Goal: Information Seeking & Learning: Learn about a topic

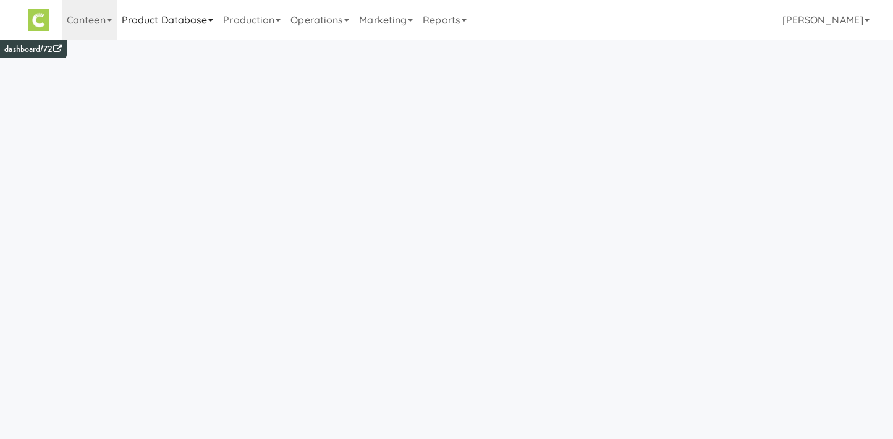
click at [179, 12] on link "Product Database" at bounding box center [168, 20] width 102 height 40
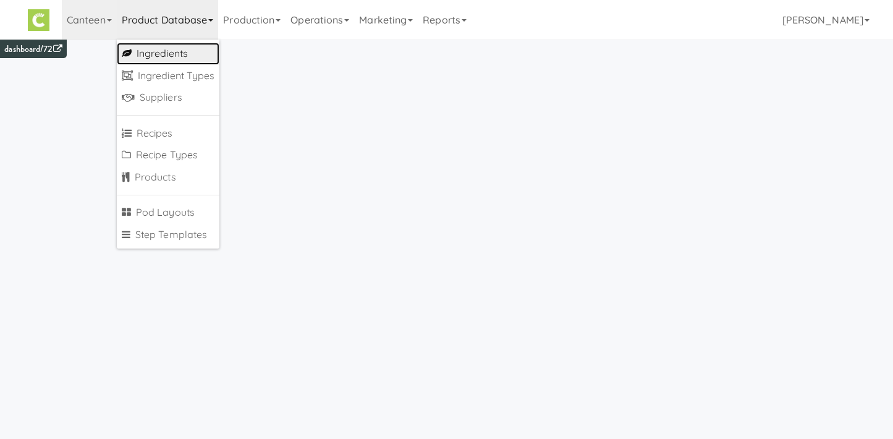
click at [176, 55] on link "Ingredients" at bounding box center [168, 54] width 103 height 22
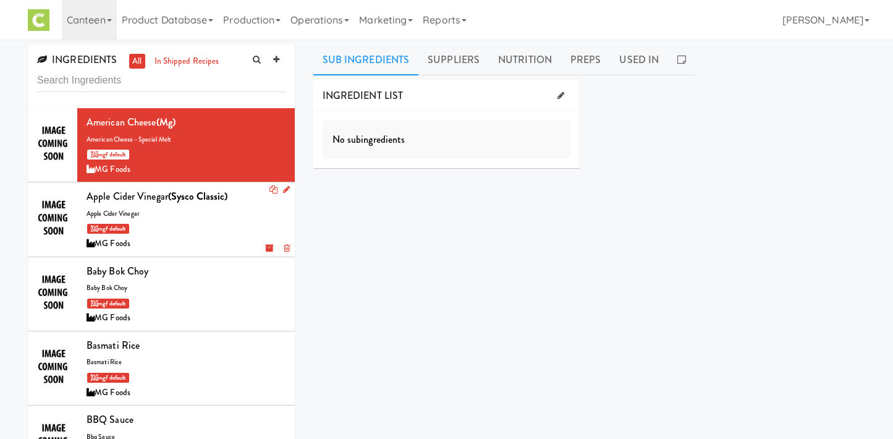
click at [187, 231] on div "mgf default" at bounding box center [186, 228] width 199 height 15
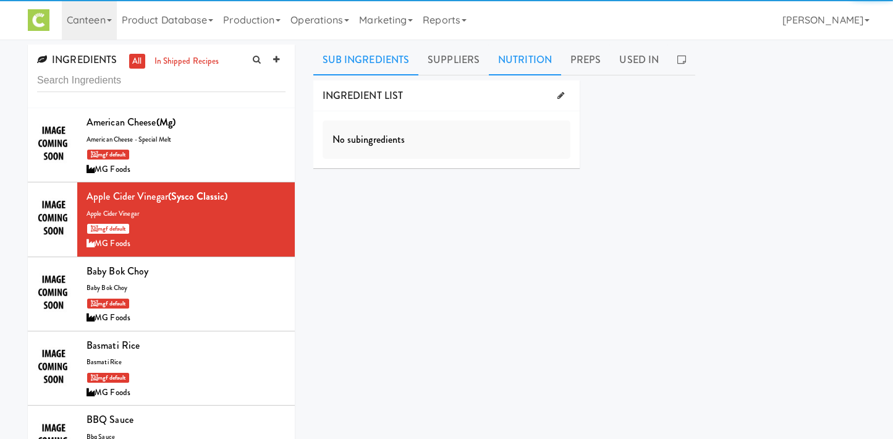
click at [517, 58] on link "Nutrition" at bounding box center [525, 59] width 72 height 31
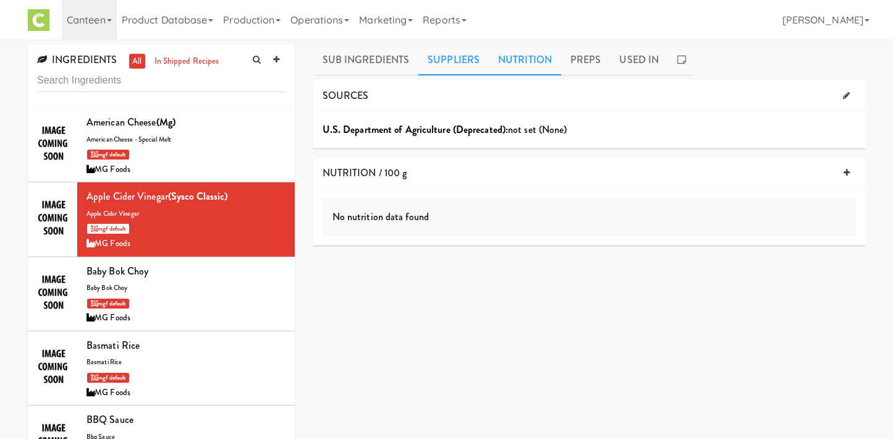
click at [446, 62] on link "Suppliers" at bounding box center [453, 59] width 70 height 31
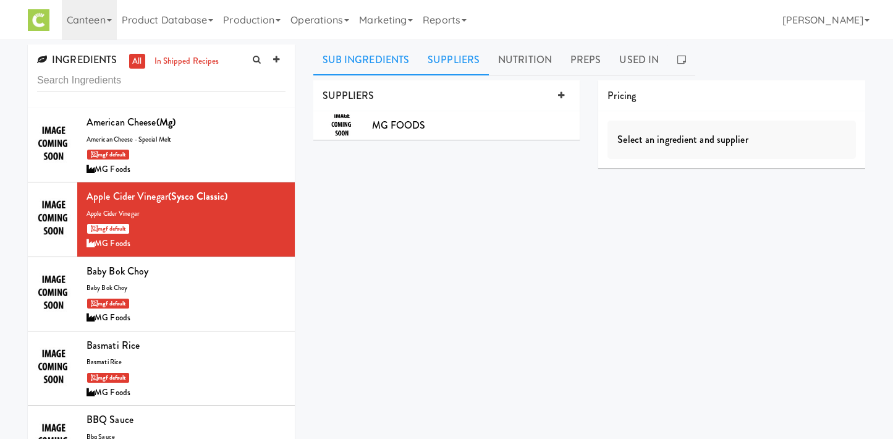
click at [378, 58] on link "Sub Ingredients" at bounding box center [366, 59] width 106 height 31
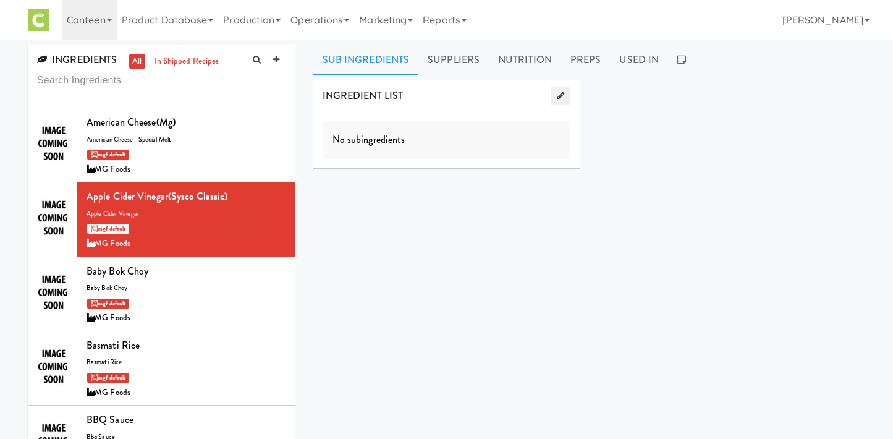
click at [553, 96] on link at bounding box center [560, 96] width 19 height 19
click at [571, 151] on link at bounding box center [570, 146] width 19 height 19
click at [179, 16] on link "Product Database" at bounding box center [168, 20] width 102 height 40
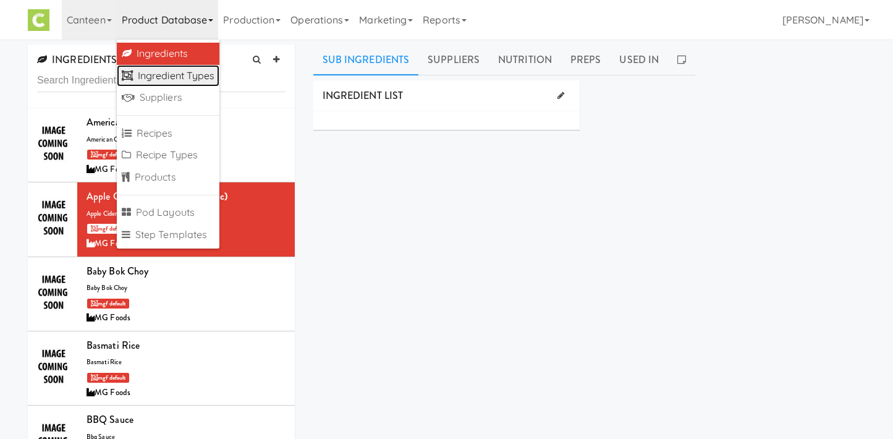
click at [176, 80] on link "Ingredient Types" at bounding box center [168, 76] width 103 height 22
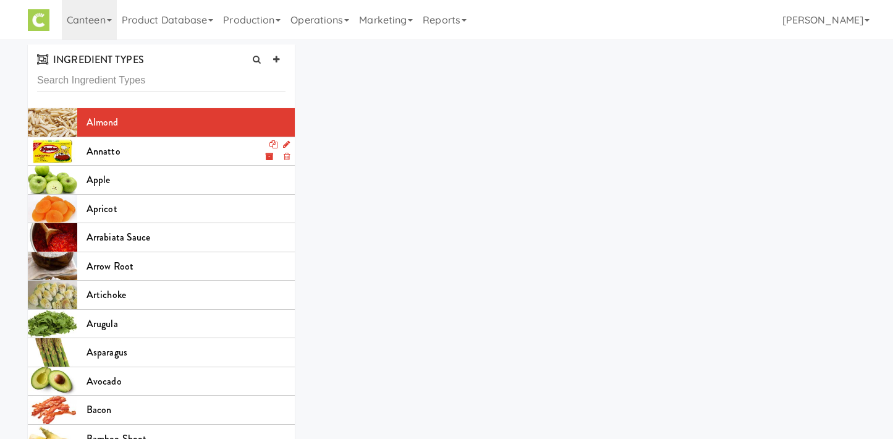
click at [151, 159] on div "annatto" at bounding box center [186, 151] width 199 height 19
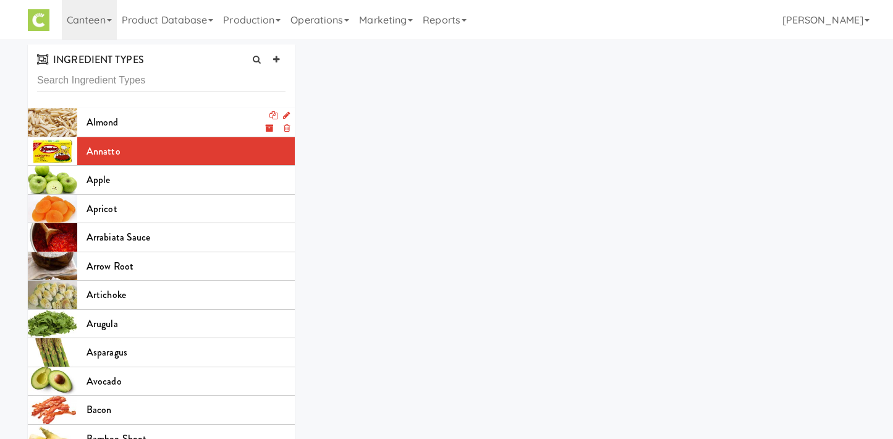
click at [287, 112] on icon at bounding box center [286, 115] width 7 height 8
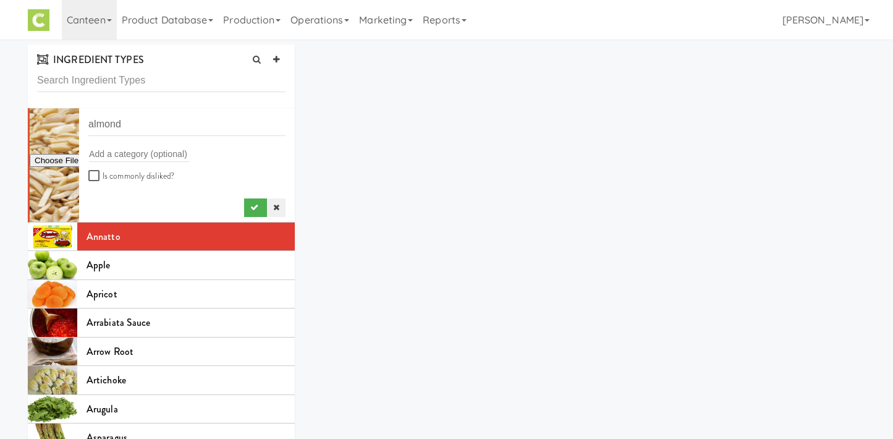
click at [281, 206] on link at bounding box center [276, 207] width 19 height 19
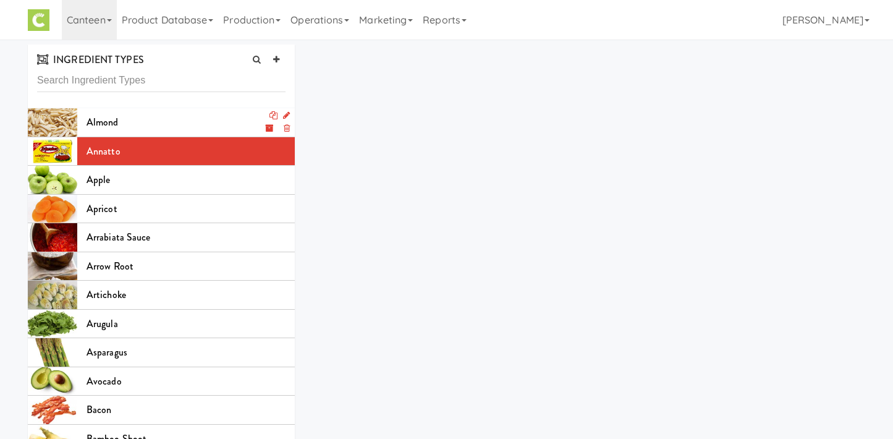
click at [142, 123] on div "almond" at bounding box center [186, 122] width 199 height 19
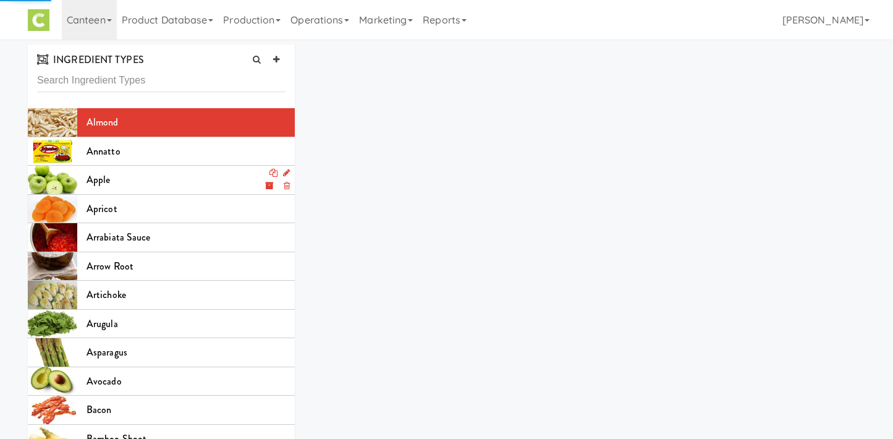
click at [153, 179] on div "apple" at bounding box center [186, 180] width 199 height 19
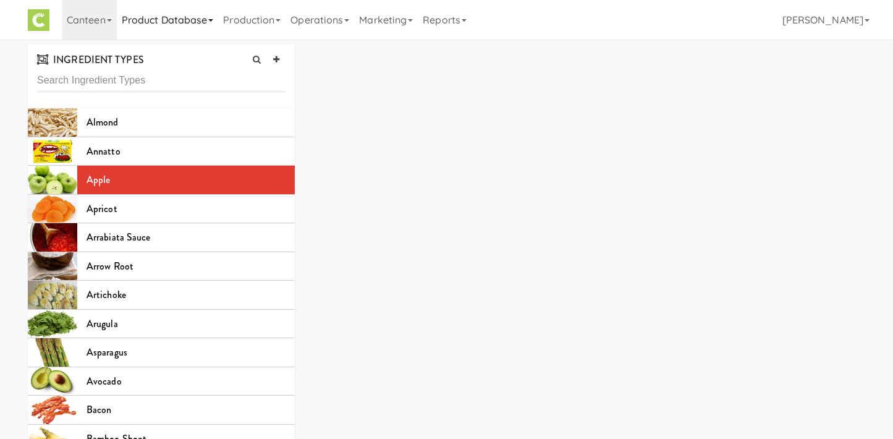
click at [148, 26] on link "Product Database" at bounding box center [168, 20] width 102 height 40
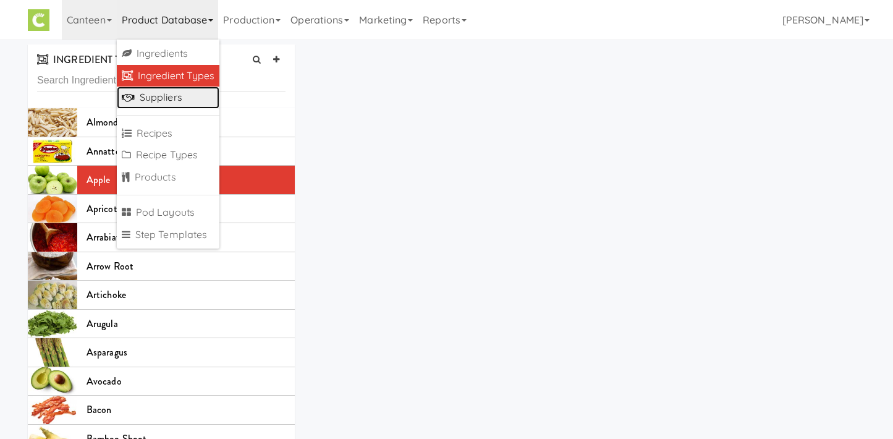
click at [167, 96] on link "Suppliers" at bounding box center [168, 98] width 103 height 22
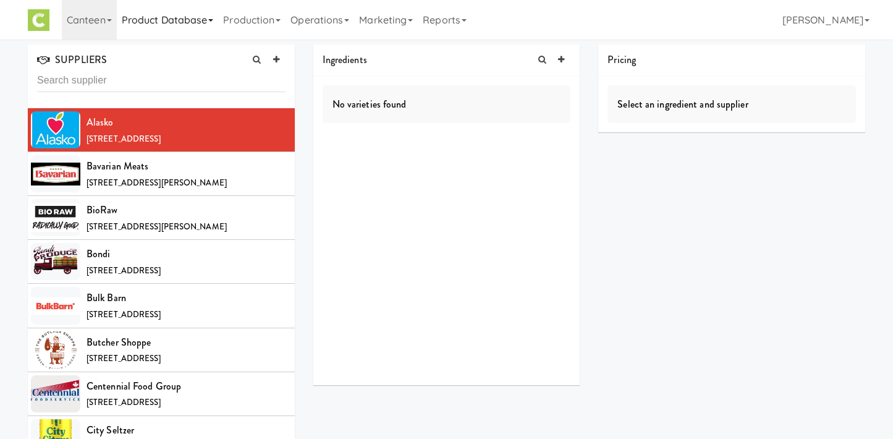
click at [174, 27] on link "Product Database" at bounding box center [168, 20] width 102 height 40
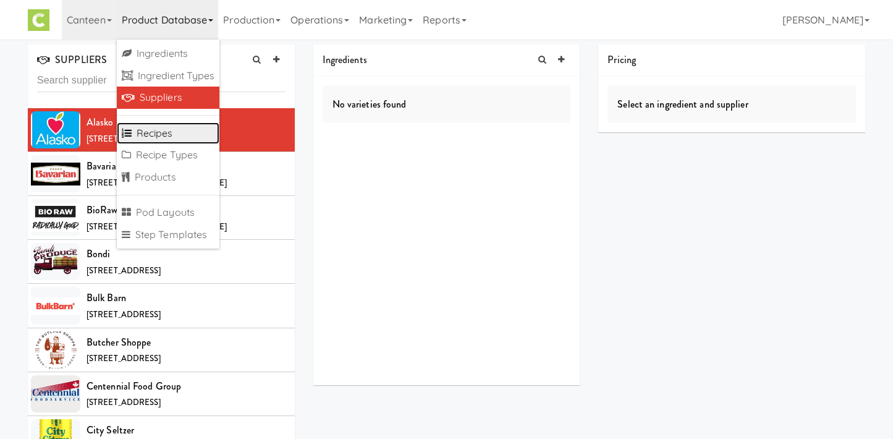
click at [163, 134] on link "Recipes" at bounding box center [168, 133] width 103 height 22
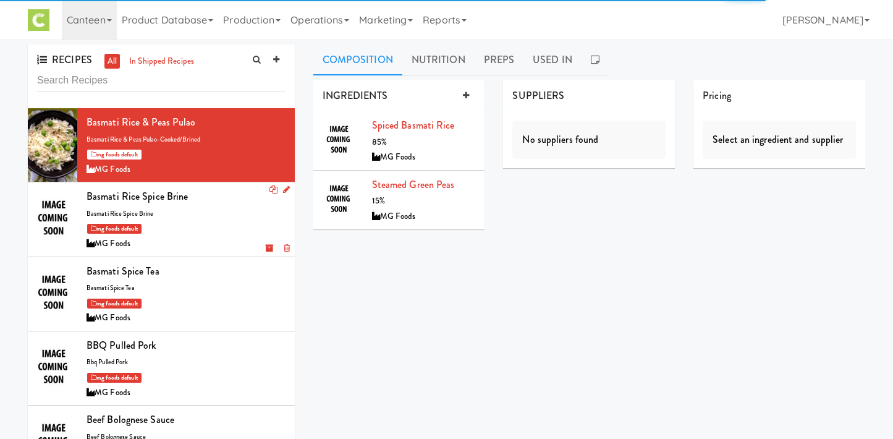
click at [205, 219] on div "Basmati Rice Spice Brine basmati rice spice brine mg foods default MG Foods" at bounding box center [186, 219] width 199 height 64
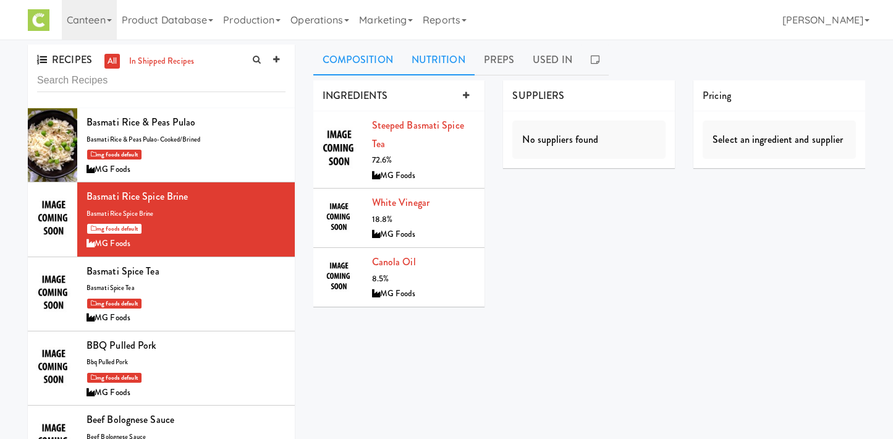
click at [439, 66] on link "Nutrition" at bounding box center [438, 59] width 72 height 31
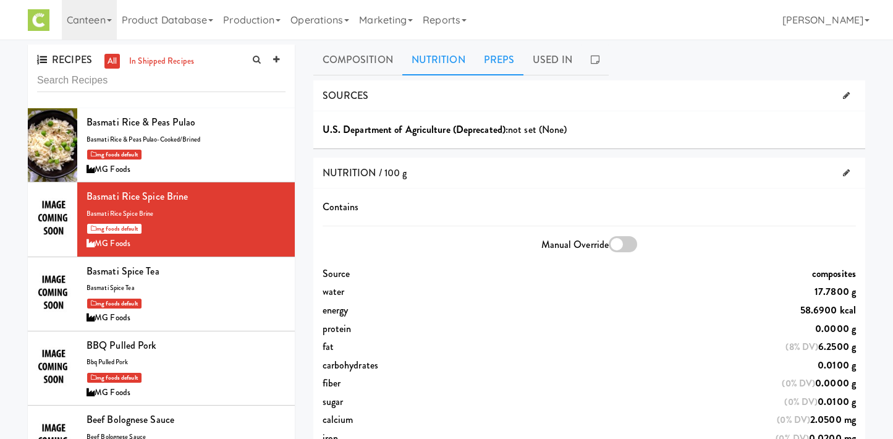
click at [518, 64] on link "Preps" at bounding box center [499, 59] width 49 height 31
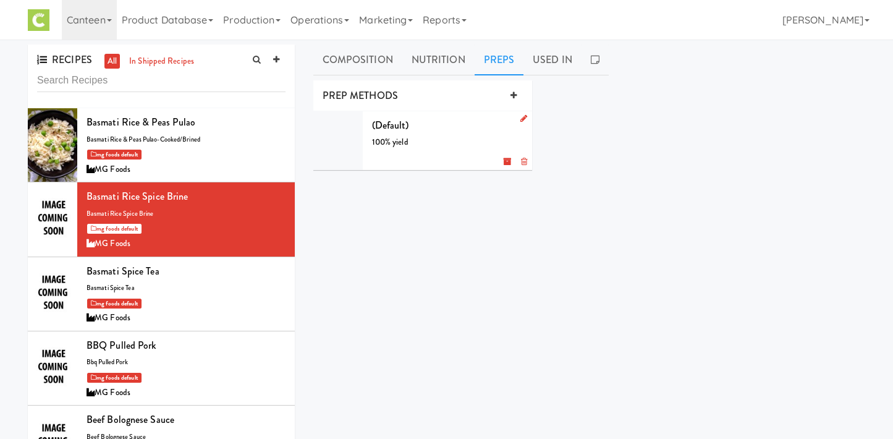
click at [433, 151] on div "(Default) 100% yield g" at bounding box center [447, 140] width 151 height 49
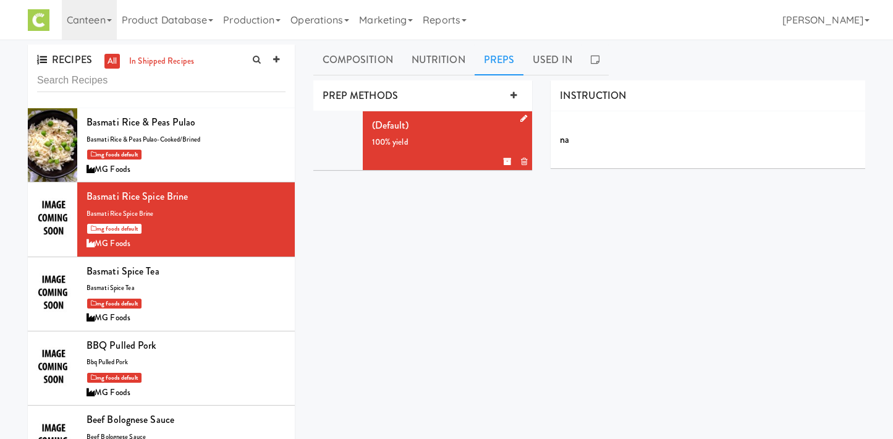
click at [522, 117] on icon at bounding box center [523, 118] width 7 height 8
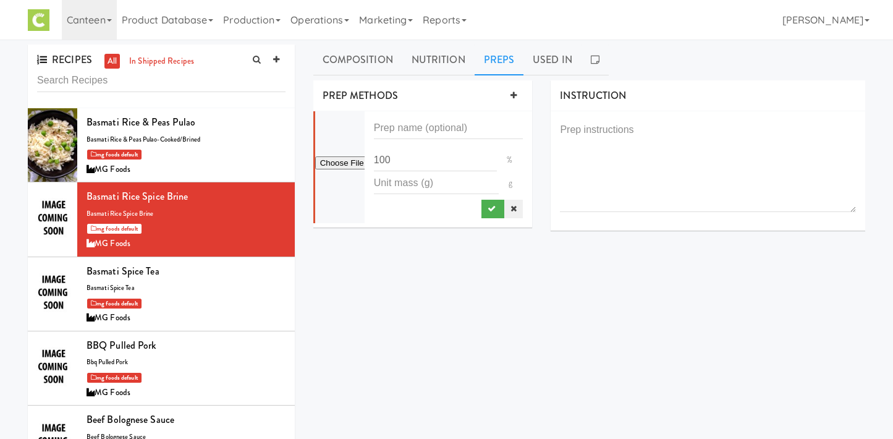
click at [512, 208] on icon at bounding box center [513, 209] width 6 height 8
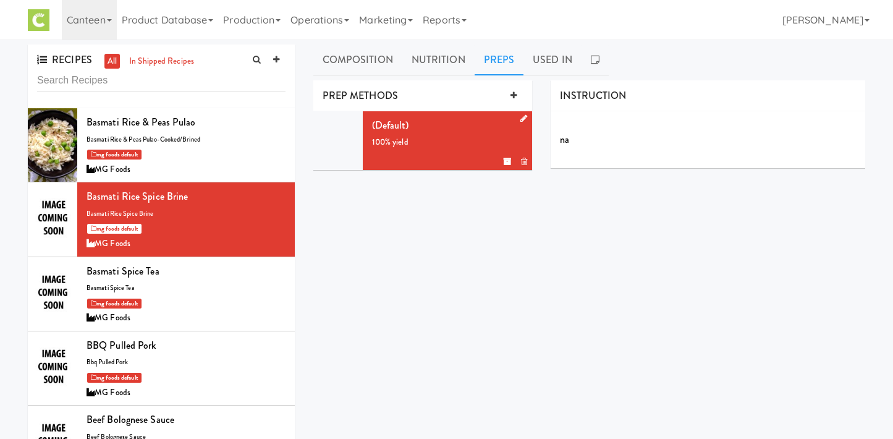
click at [432, 220] on div "INGREDIENTS steeped Basmati Spice Tea 72.6% MG Foods White Vinegar 18.8% MG Foo…" at bounding box center [589, 312] width 552 height 464
click at [193, 27] on link "Product Database" at bounding box center [168, 20] width 102 height 40
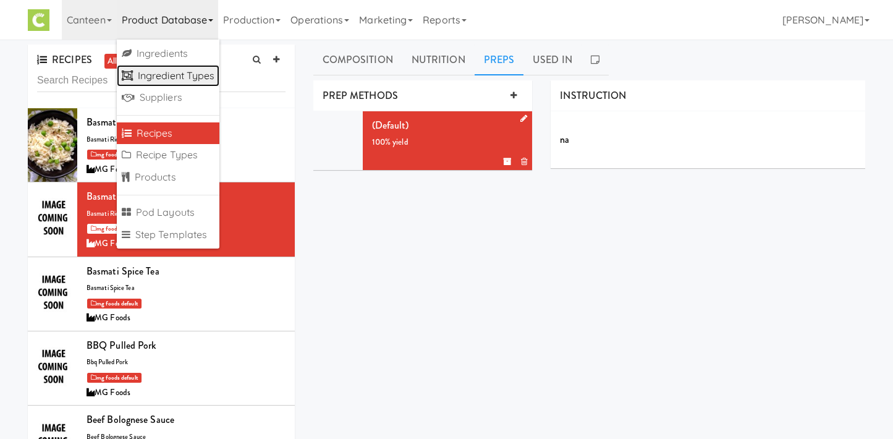
click at [198, 66] on link "Ingredient Types" at bounding box center [168, 76] width 103 height 22
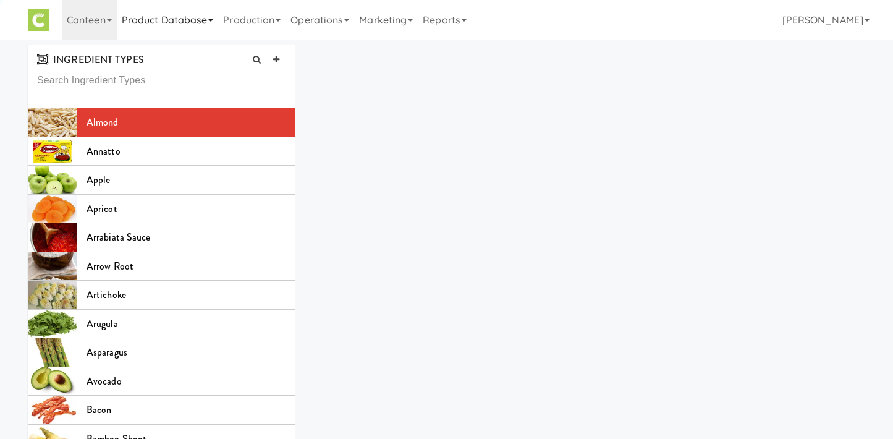
click at [170, 12] on link "Product Database" at bounding box center [168, 20] width 102 height 40
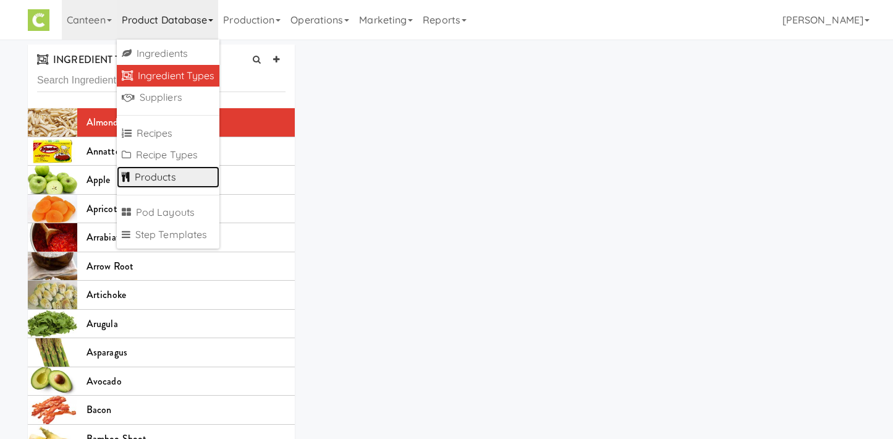
click at [171, 175] on link "Products" at bounding box center [168, 177] width 103 height 22
